Goal: Task Accomplishment & Management: Manage account settings

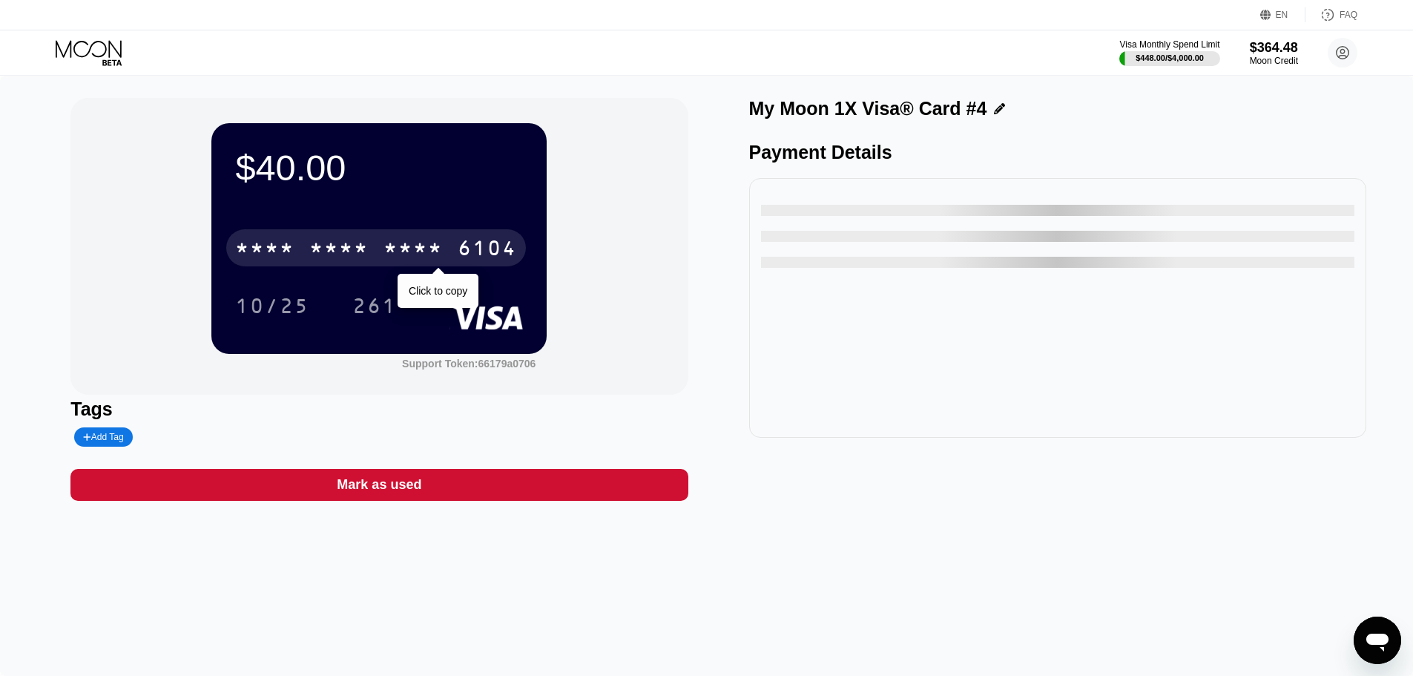
click at [435, 265] on div "* * * * * * * * * * * * 6104" at bounding box center [376, 247] width 300 height 37
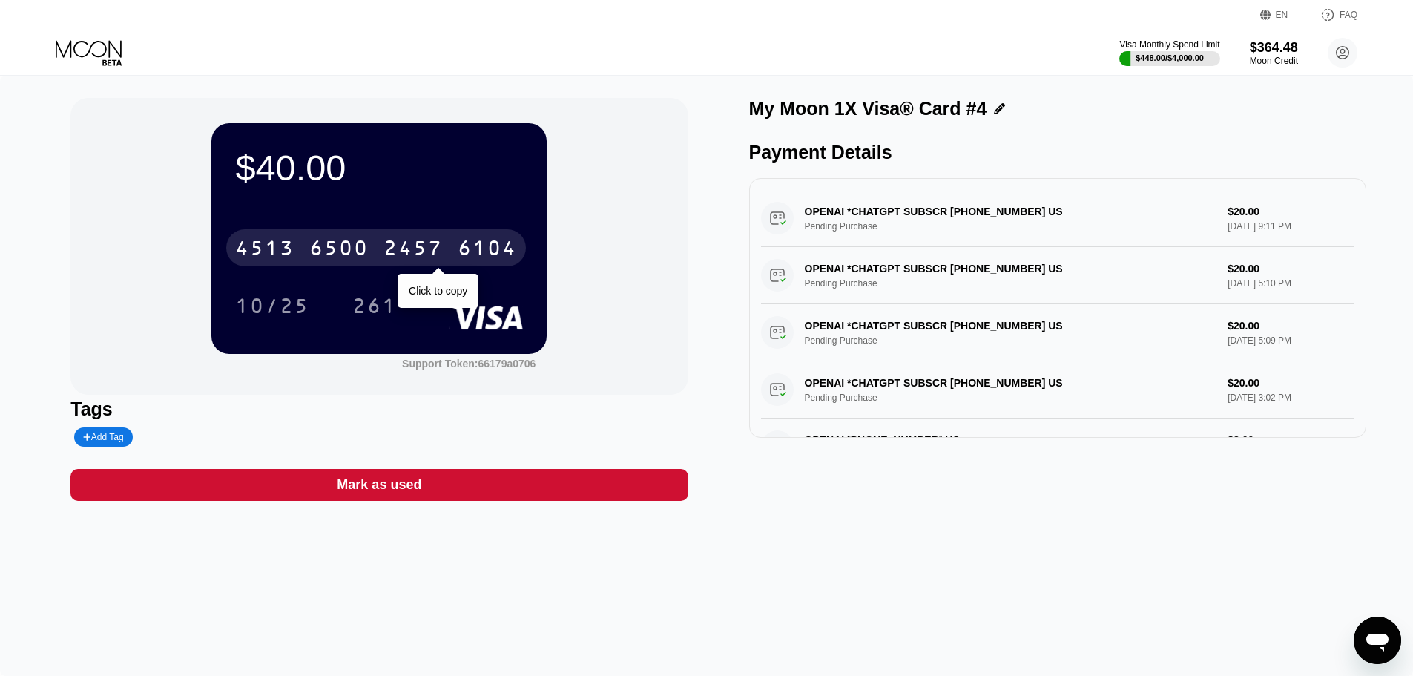
click at [494, 248] on div "6104" at bounding box center [487, 250] width 59 height 24
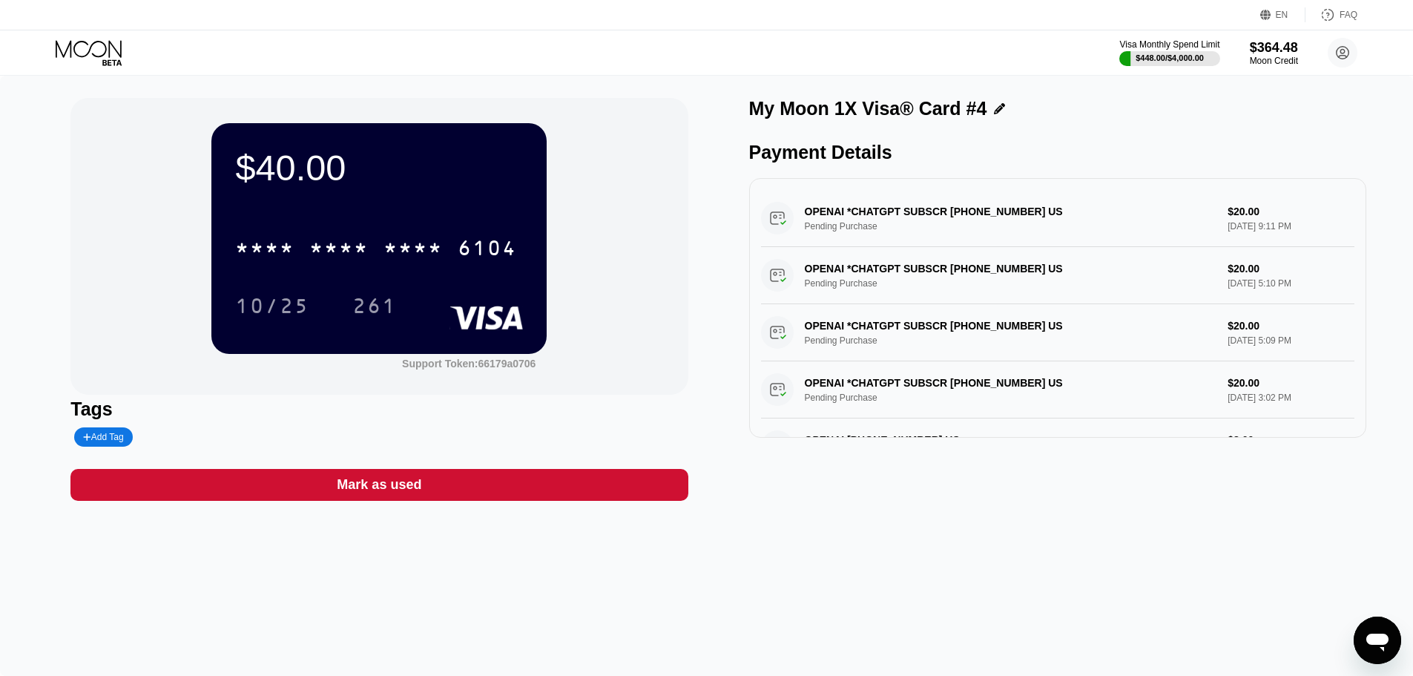
click at [424, 516] on div "$40.00 * * * * * * * * * * * * 6104 10/25 261 Support Token: 66179a0706 Tags Ad…" at bounding box center [706, 376] width 1413 height 600
click at [448, 501] on div "Mark as used" at bounding box center [378, 485] width 617 height 32
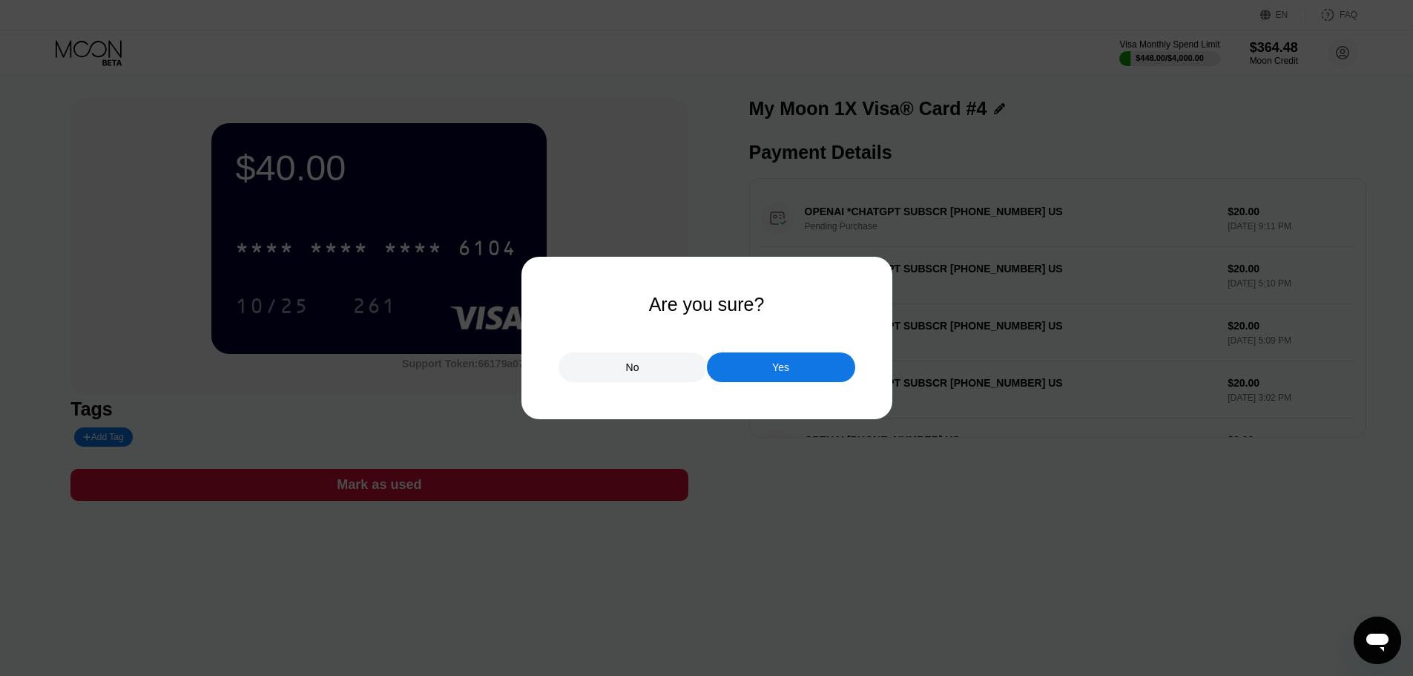
click at [764, 373] on div "Yes" at bounding box center [781, 367] width 148 height 30
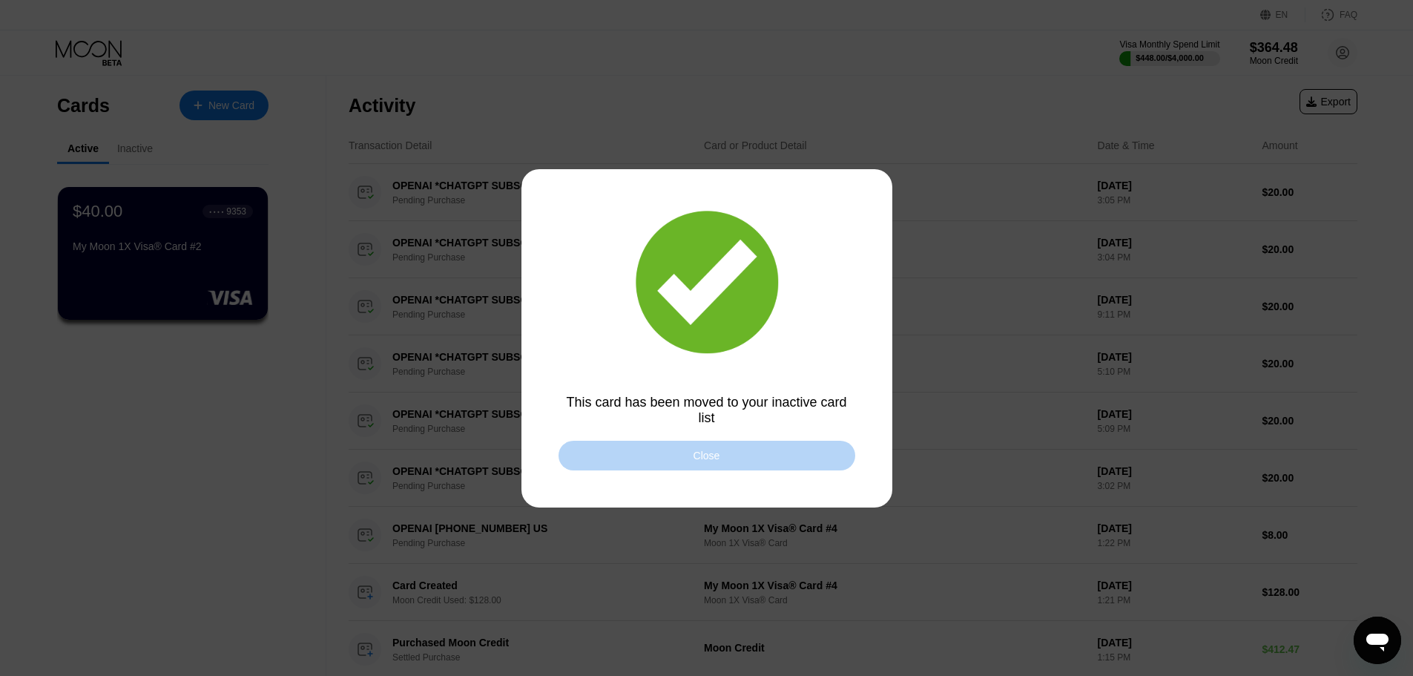
click at [714, 447] on div "Close" at bounding box center [707, 456] width 297 height 30
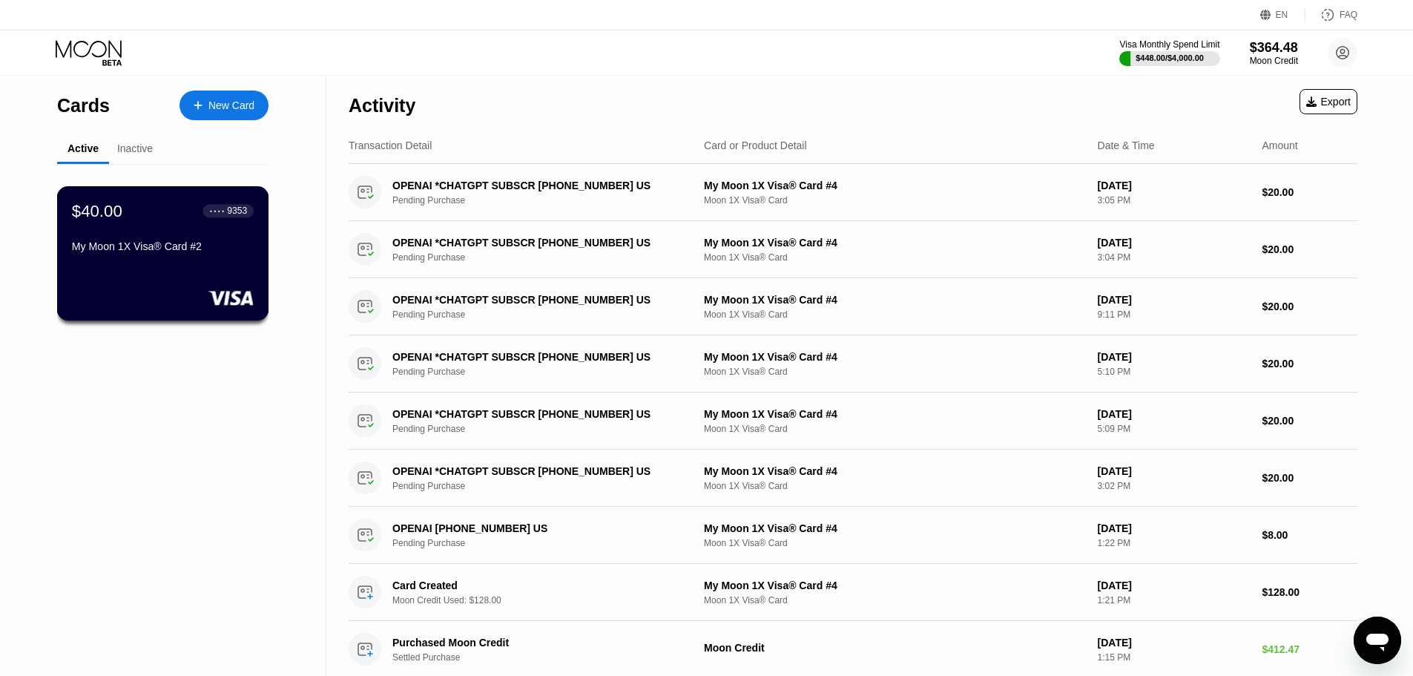
click at [177, 280] on div "$40.00 ● ● ● ● 9353 My Moon 1X Visa® Card #2" at bounding box center [163, 253] width 212 height 134
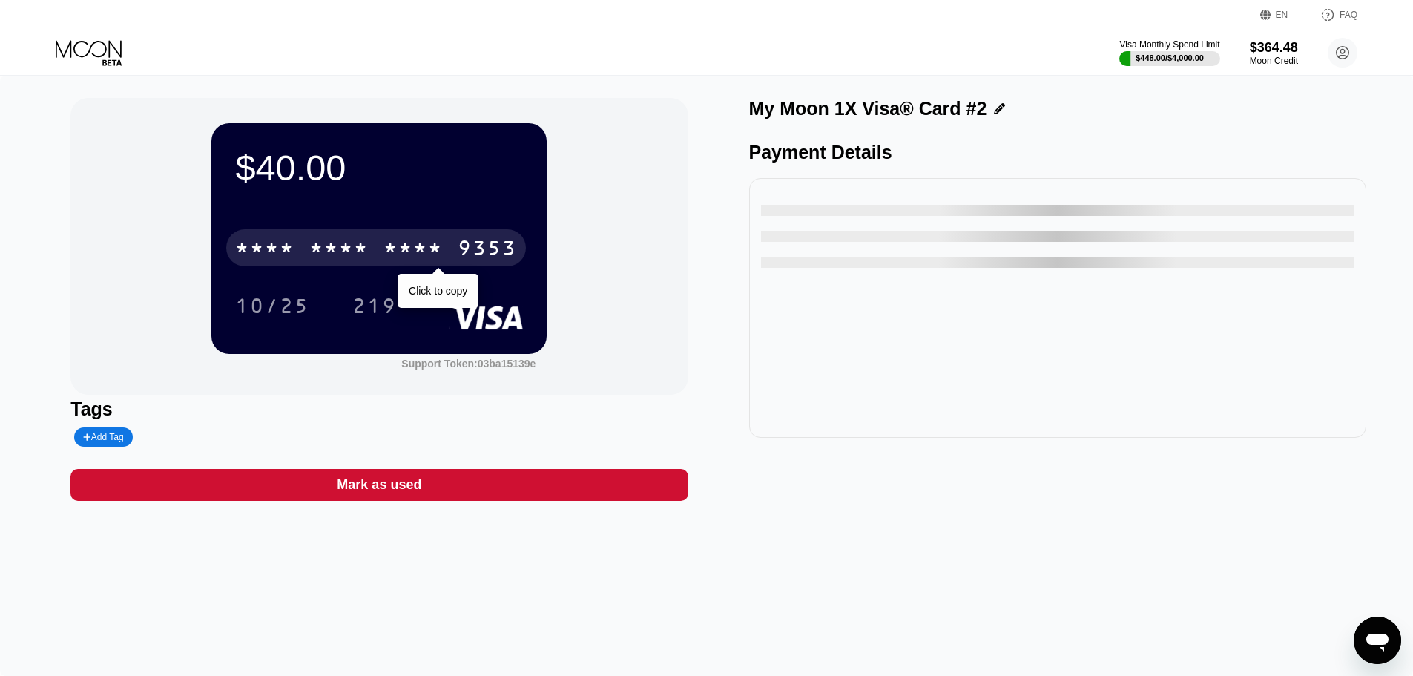
click at [313, 237] on div "* * * * * * * * * * * * 9353" at bounding box center [376, 247] width 300 height 37
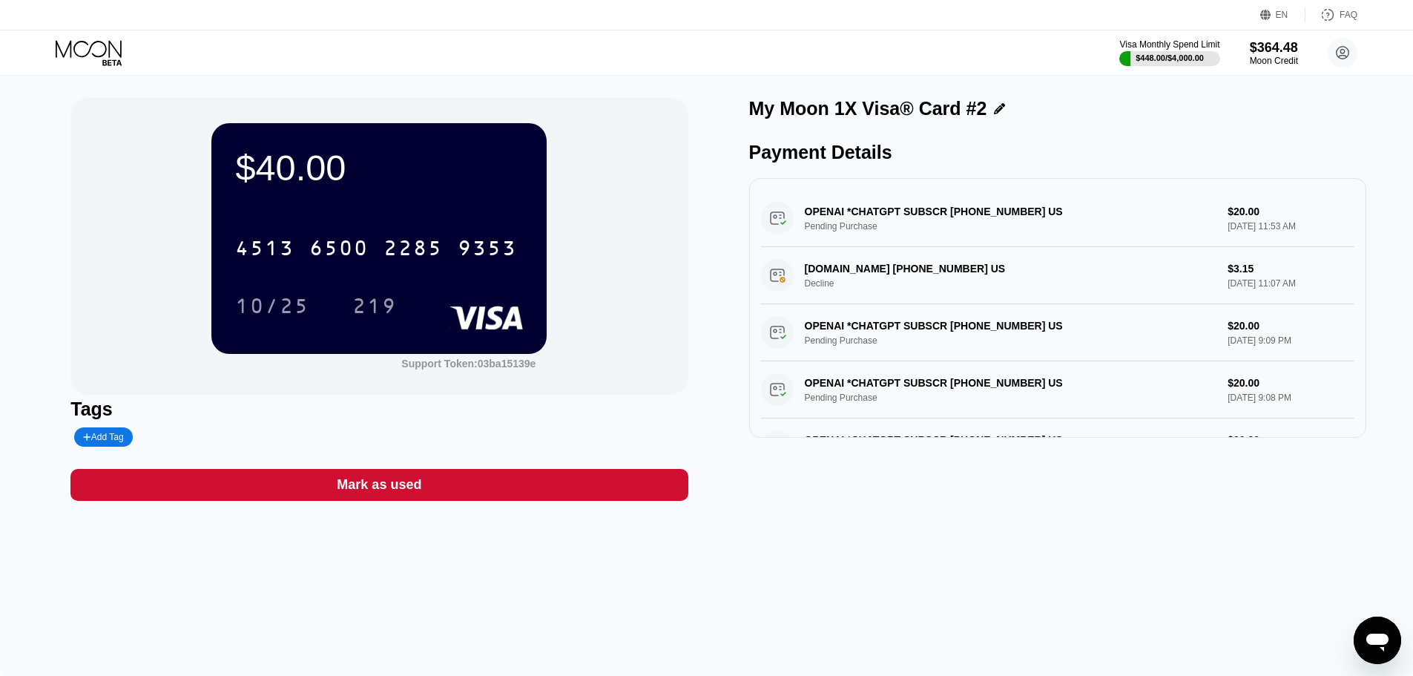
click at [85, 53] on icon at bounding box center [90, 53] width 69 height 26
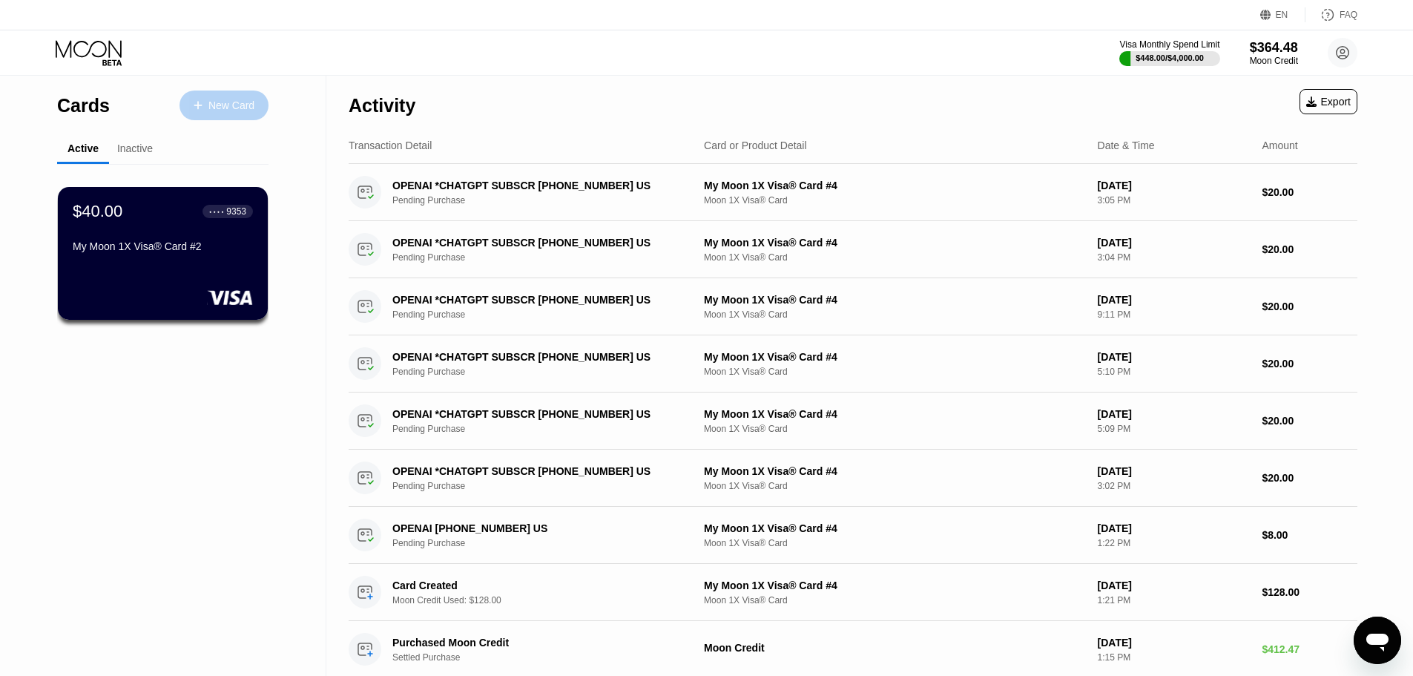
click at [235, 113] on div "New Card" at bounding box center [224, 106] width 89 height 30
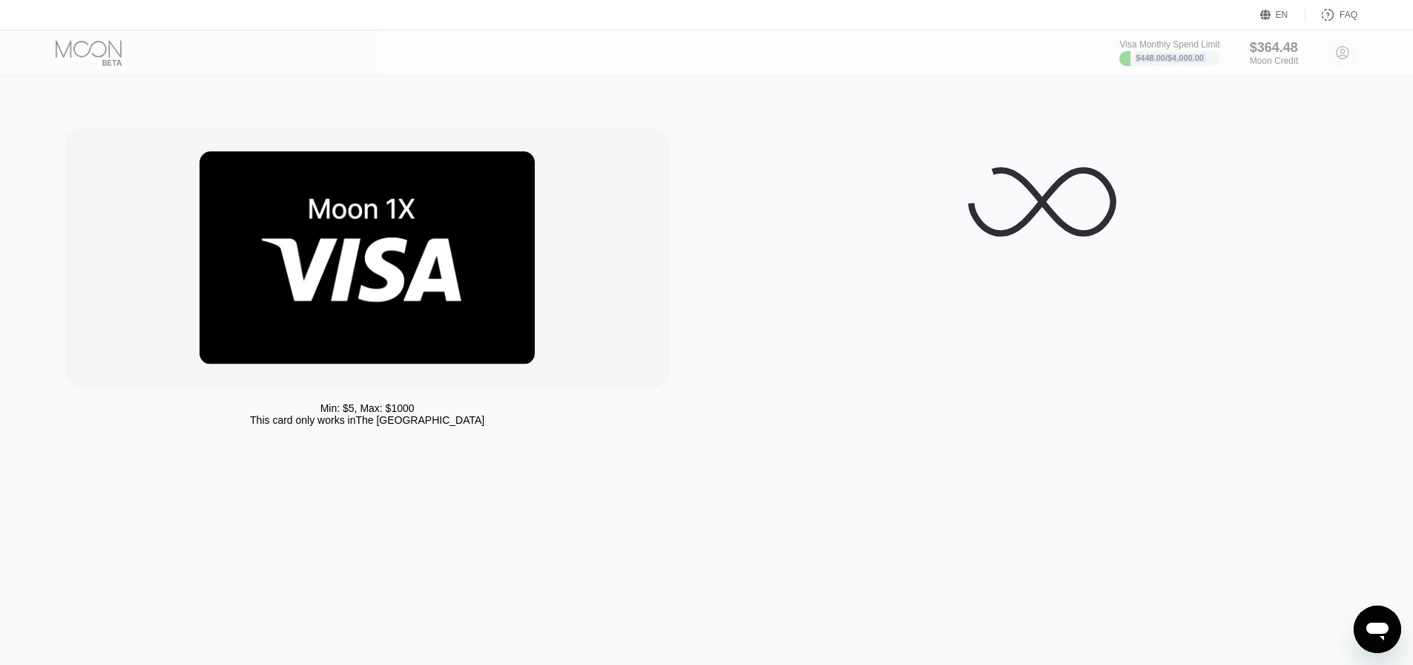
click at [119, 70] on div "Visa Monthly Spend Limit $448.00 / $4,000.00 $364.48 Moon Credit [EMAIL_ADDRESS…" at bounding box center [706, 52] width 1413 height 45
click at [109, 59] on div at bounding box center [101, 53] width 91 height 26
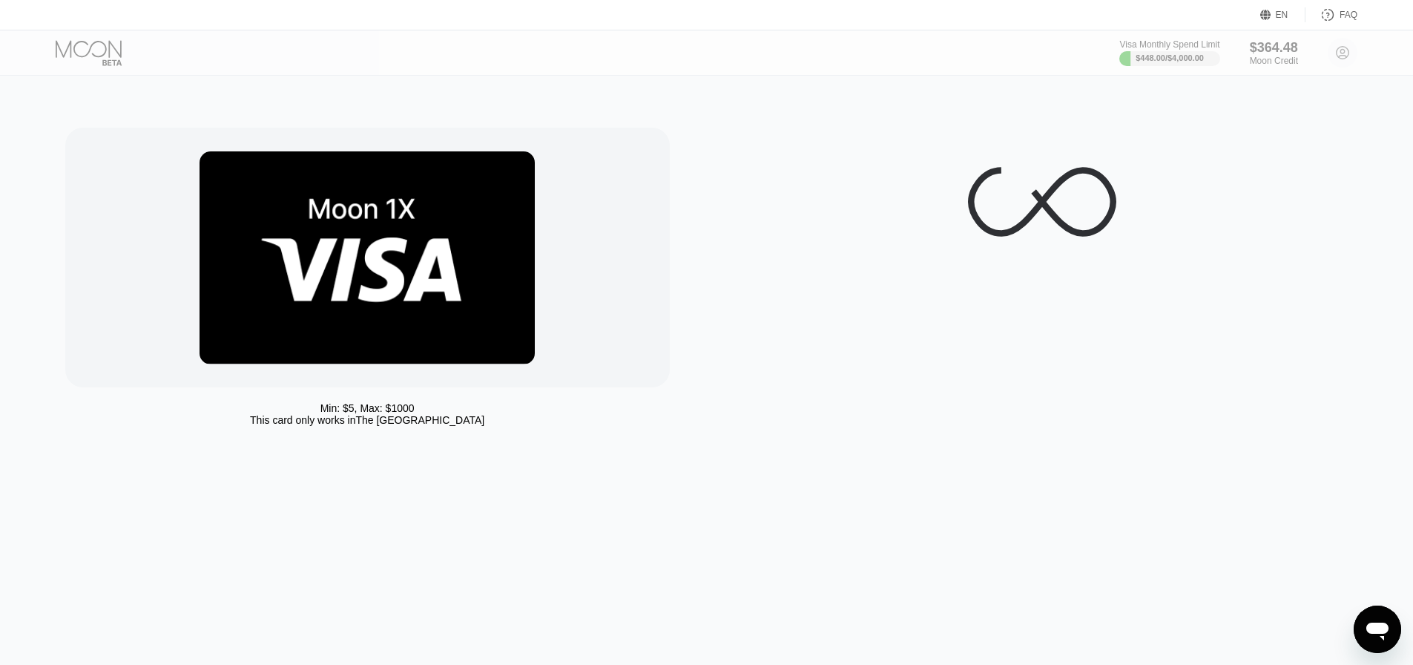
click at [109, 59] on div at bounding box center [101, 53] width 91 height 26
click at [106, 59] on div at bounding box center [101, 53] width 91 height 26
click at [104, 59] on div at bounding box center [101, 53] width 91 height 26
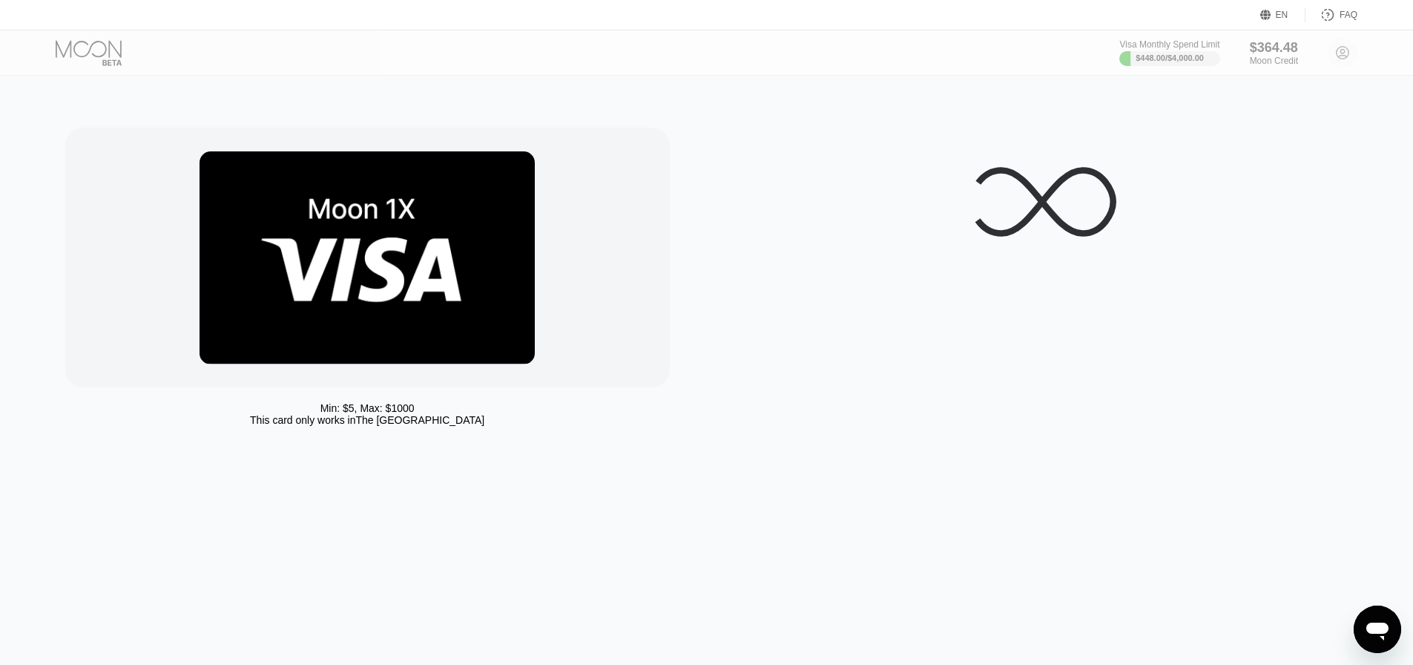
click at [103, 59] on div at bounding box center [101, 53] width 91 height 26
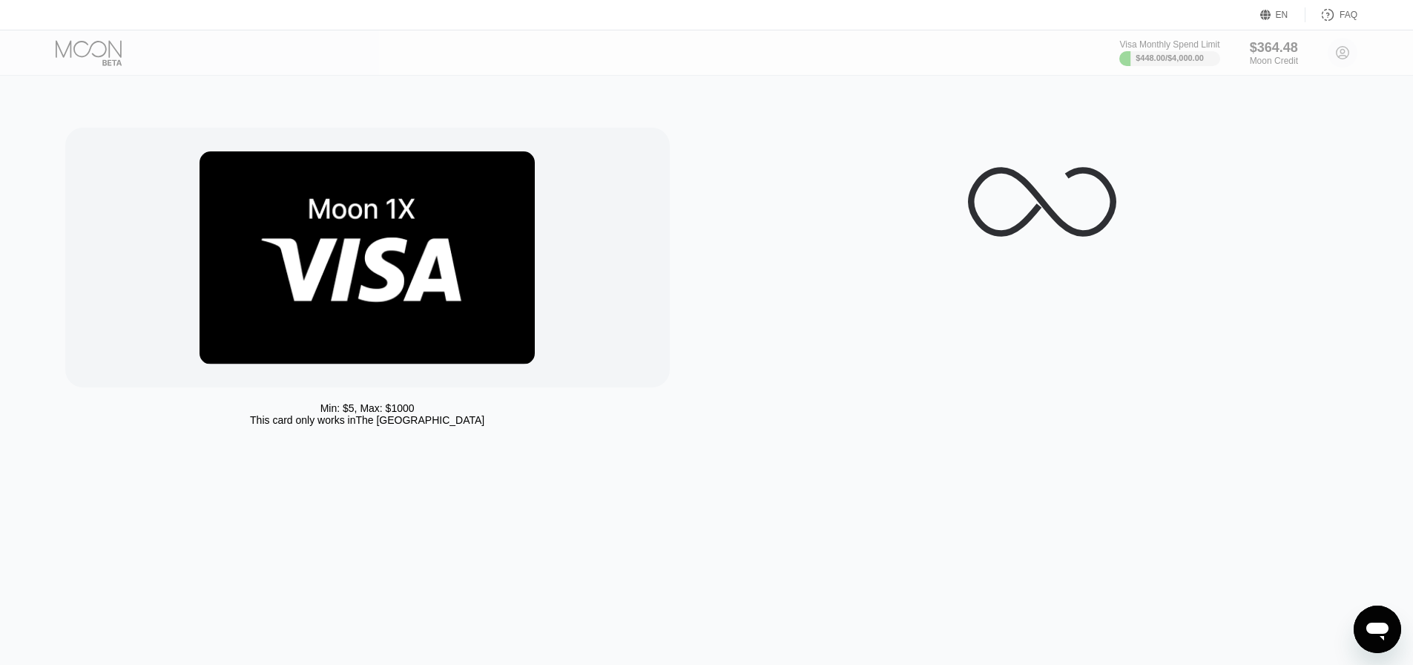
click at [103, 59] on div at bounding box center [101, 53] width 91 height 26
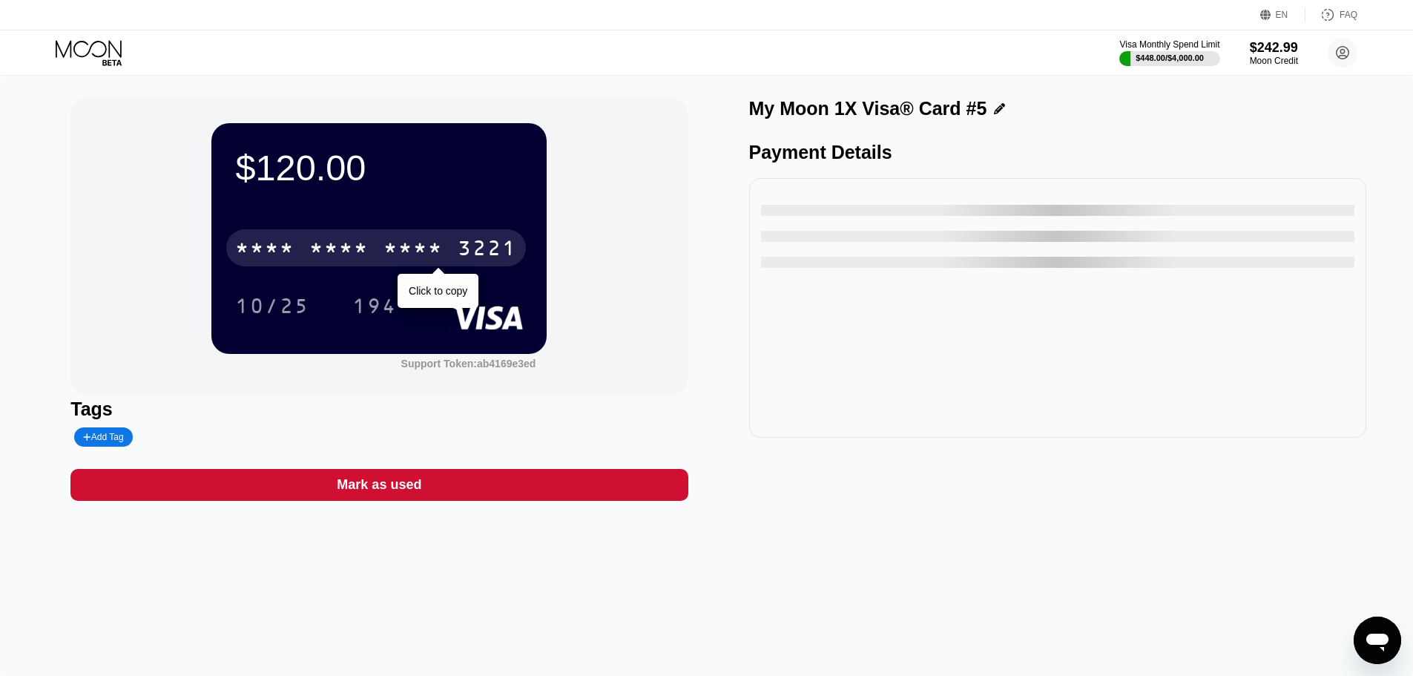
click at [368, 261] on div "* * * *" at bounding box center [338, 250] width 59 height 24
